Goal: Task Accomplishment & Management: Use online tool/utility

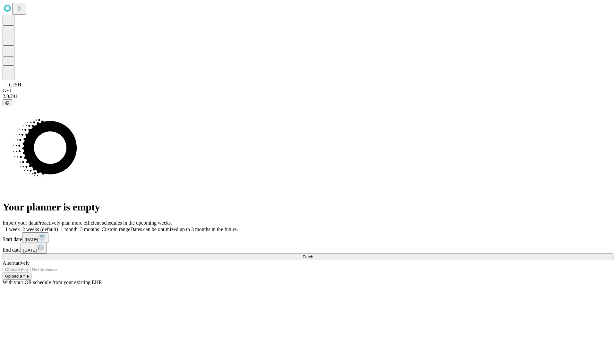
click at [313, 254] on span "Fetch" at bounding box center [308, 256] width 11 height 5
